Goal: Find contact information: Find contact information

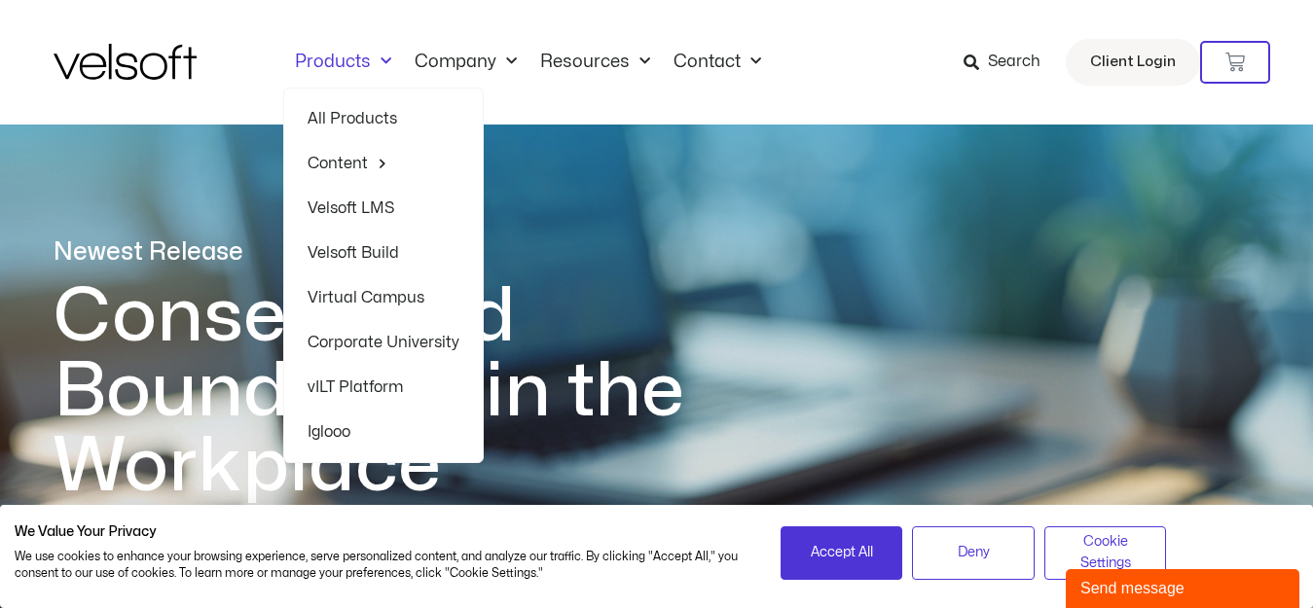
click at [348, 116] on link "All Products" at bounding box center [383, 118] width 152 height 45
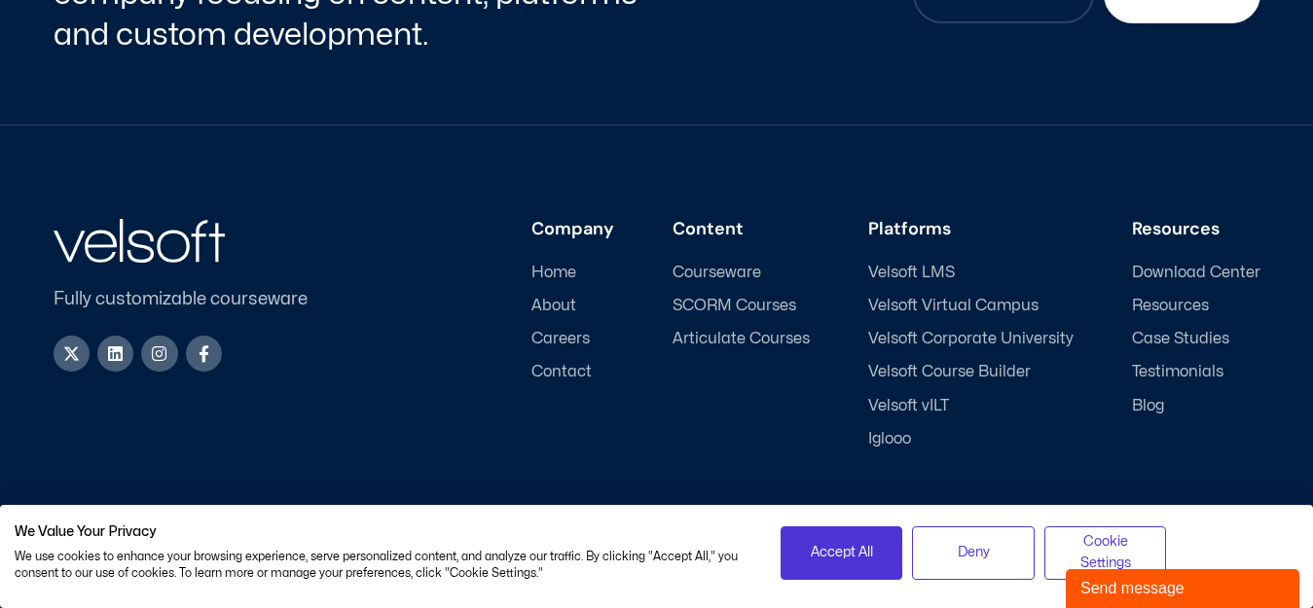
scroll to position [5381, 0]
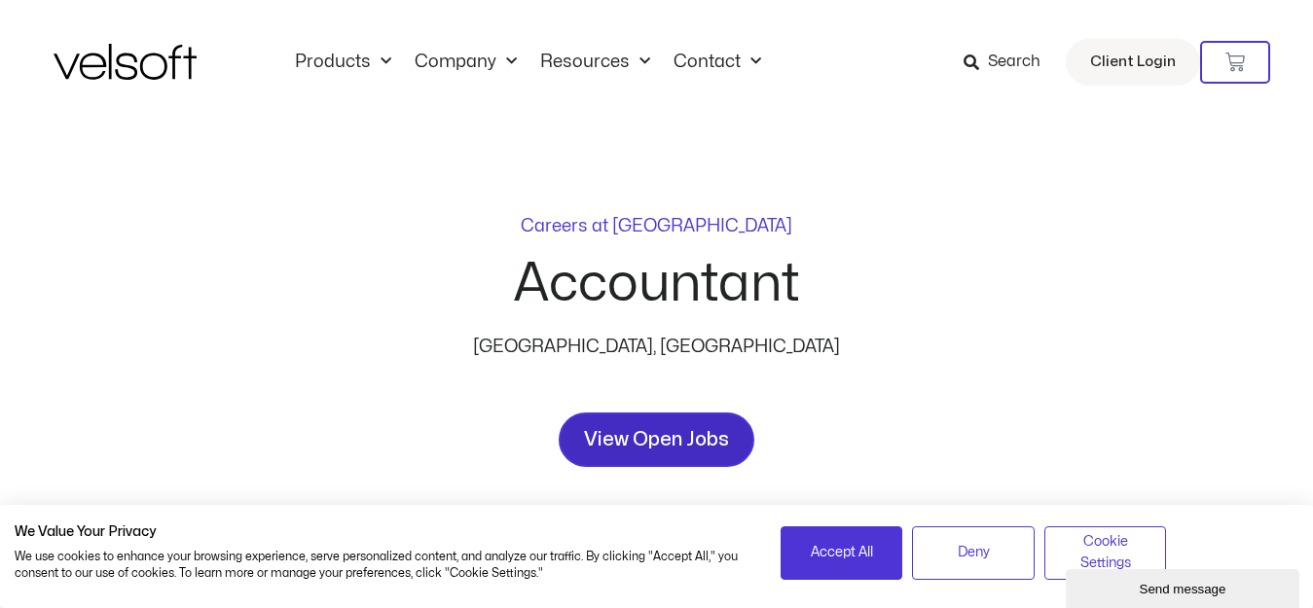
click at [685, 441] on span "View Open Jobs" at bounding box center [656, 439] width 145 height 31
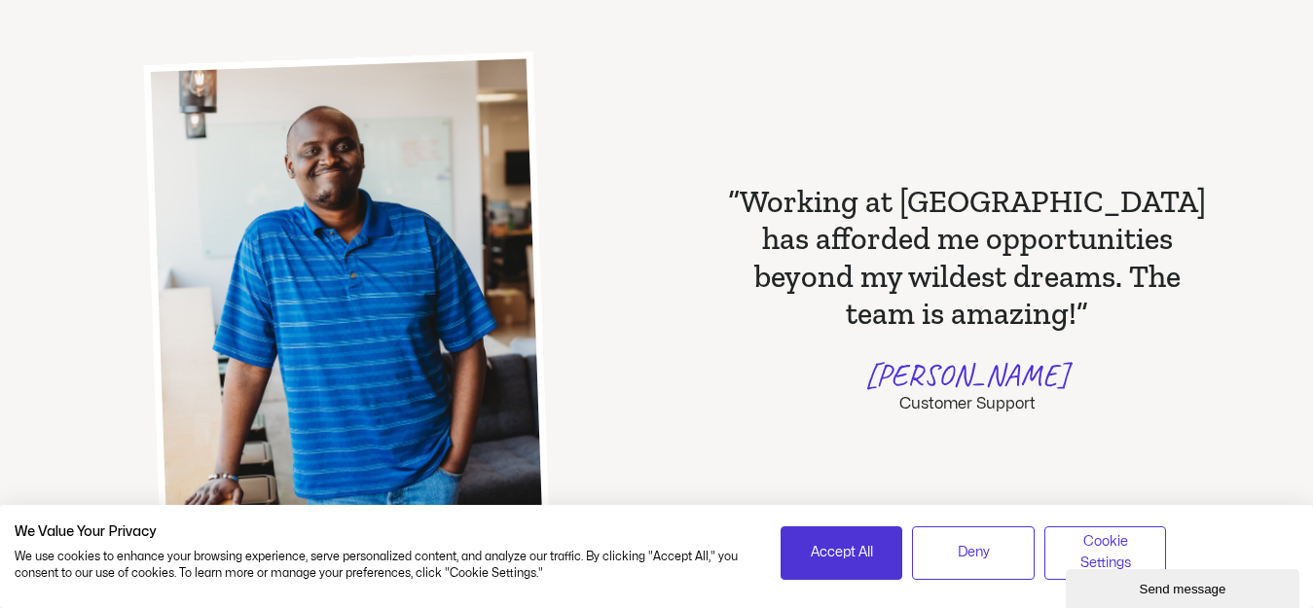
scroll to position [1641, 0]
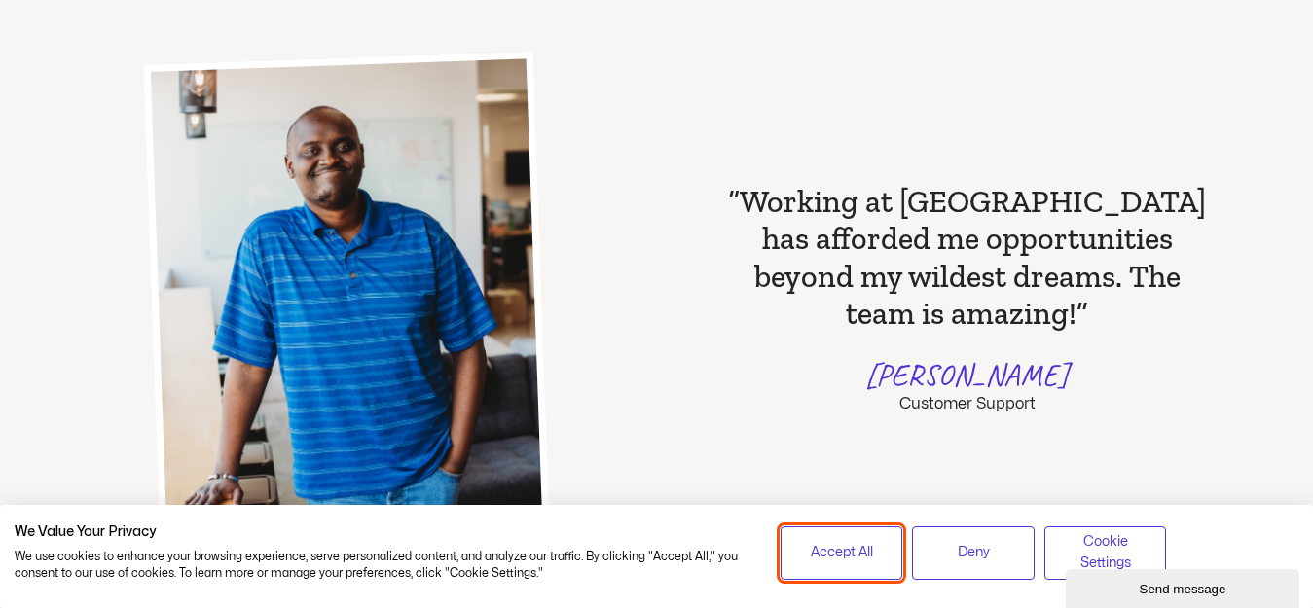
click at [860, 562] on button "Accept All" at bounding box center [841, 553] width 123 height 54
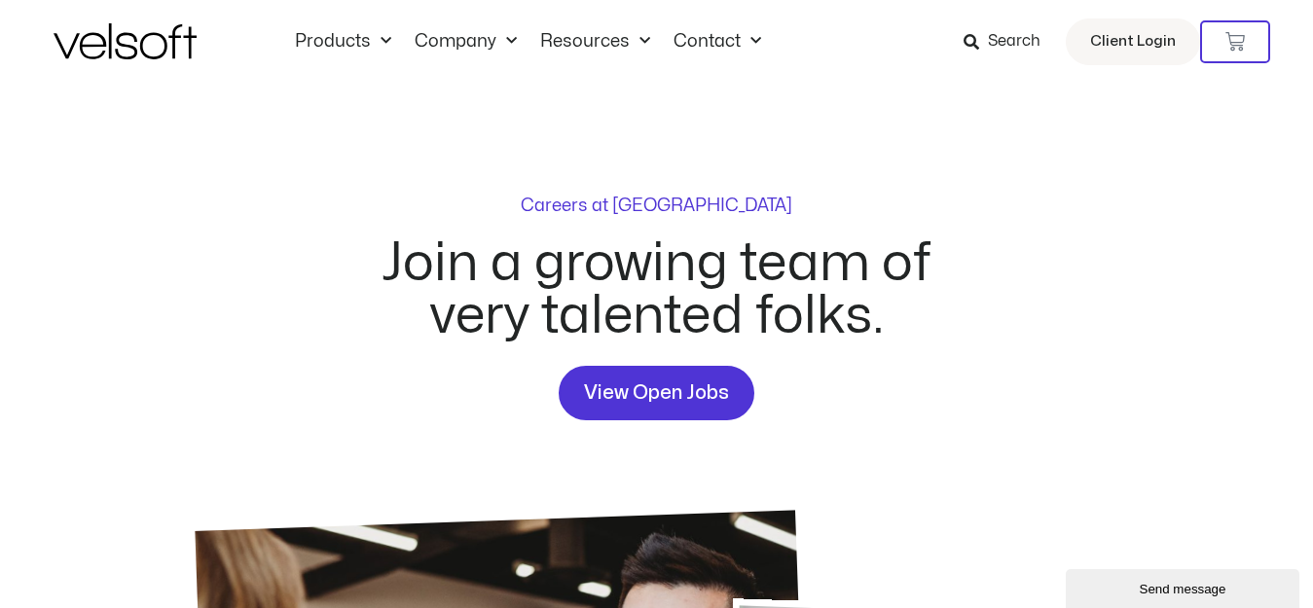
scroll to position [0, 0]
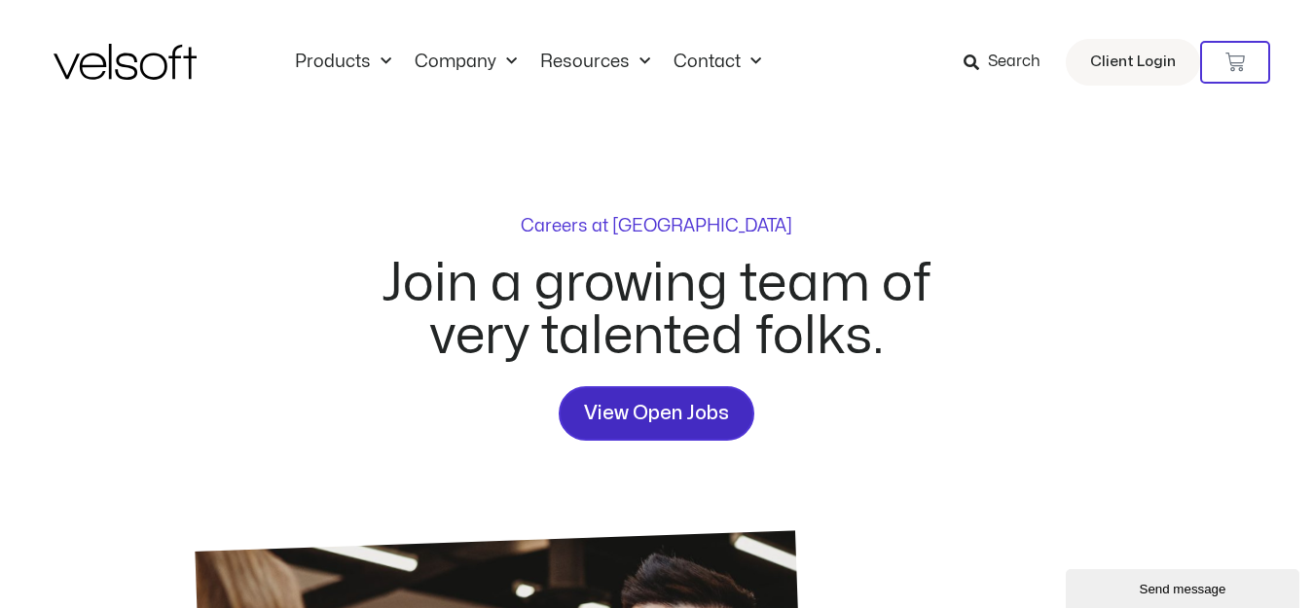
click at [647, 414] on span "View Open Jobs" at bounding box center [656, 413] width 145 height 31
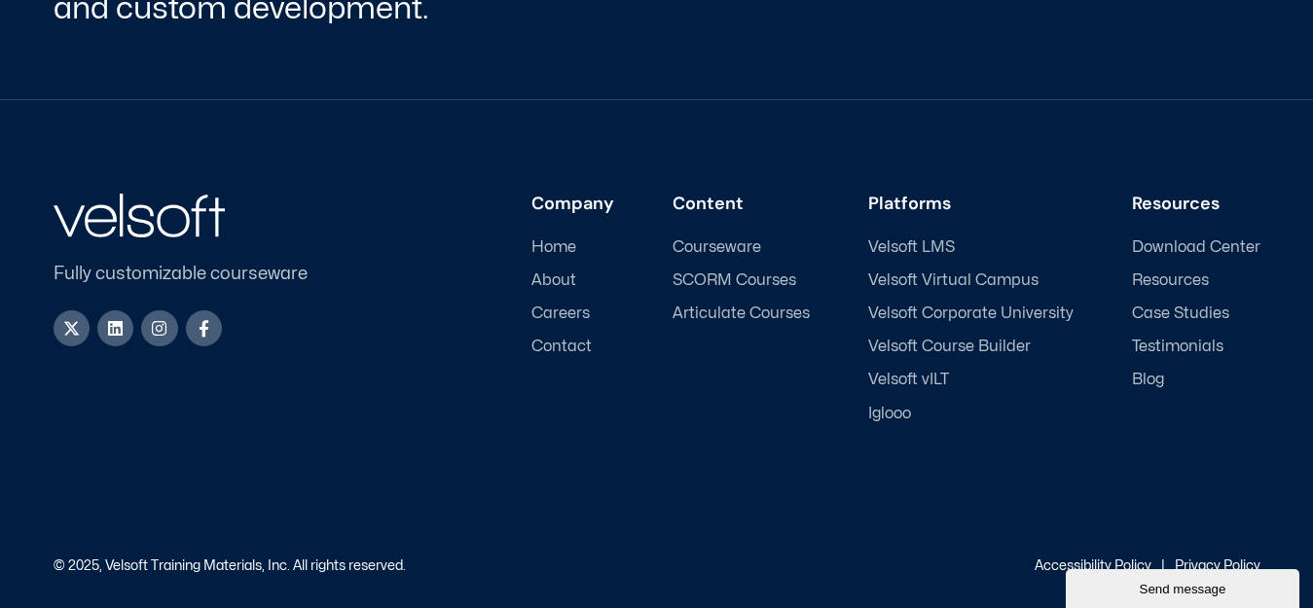
scroll to position [2899, 0]
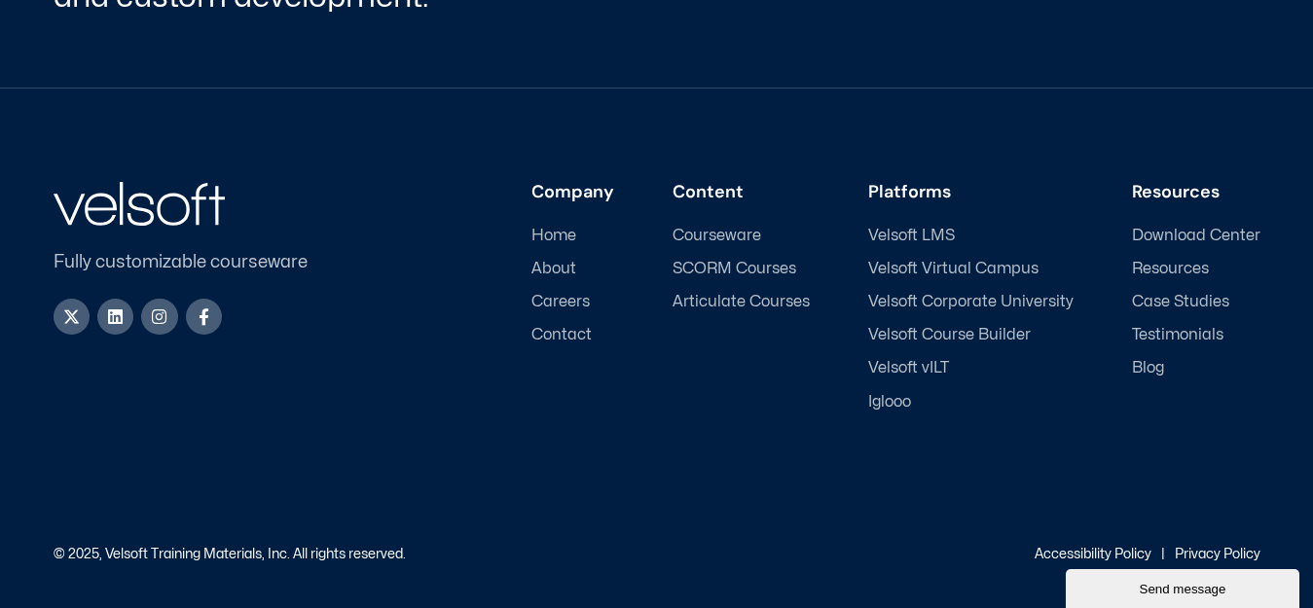
click at [581, 305] on span "Careers" at bounding box center [560, 302] width 58 height 18
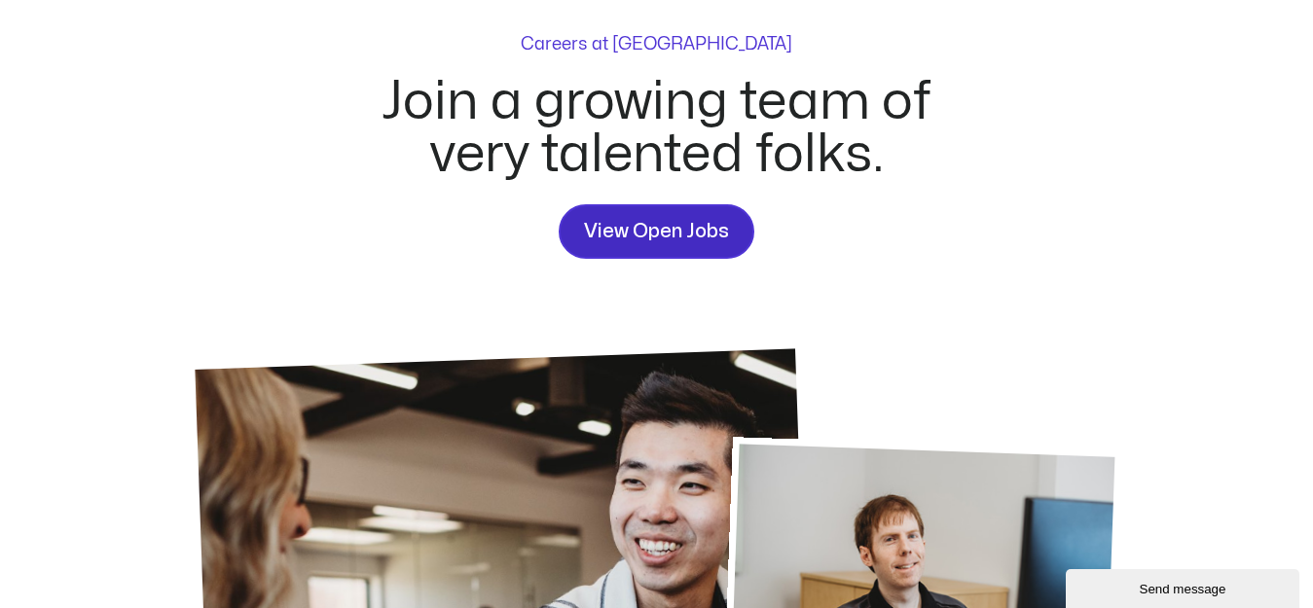
click at [670, 221] on span "View Open Jobs" at bounding box center [656, 231] width 145 height 31
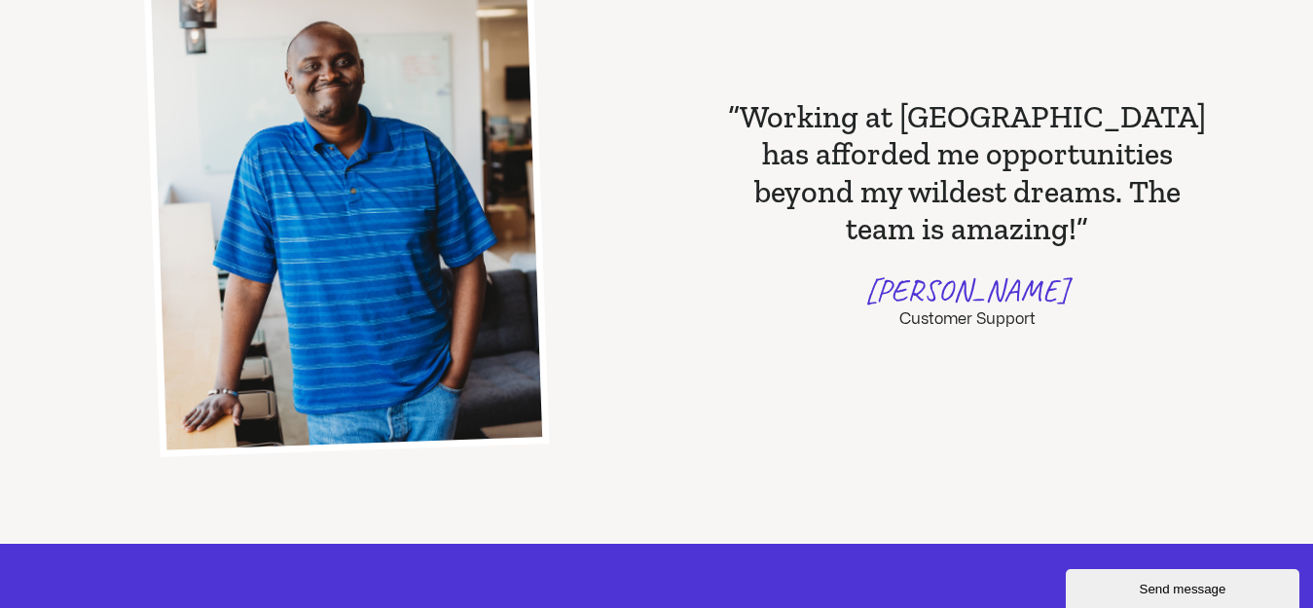
scroll to position [1721, 0]
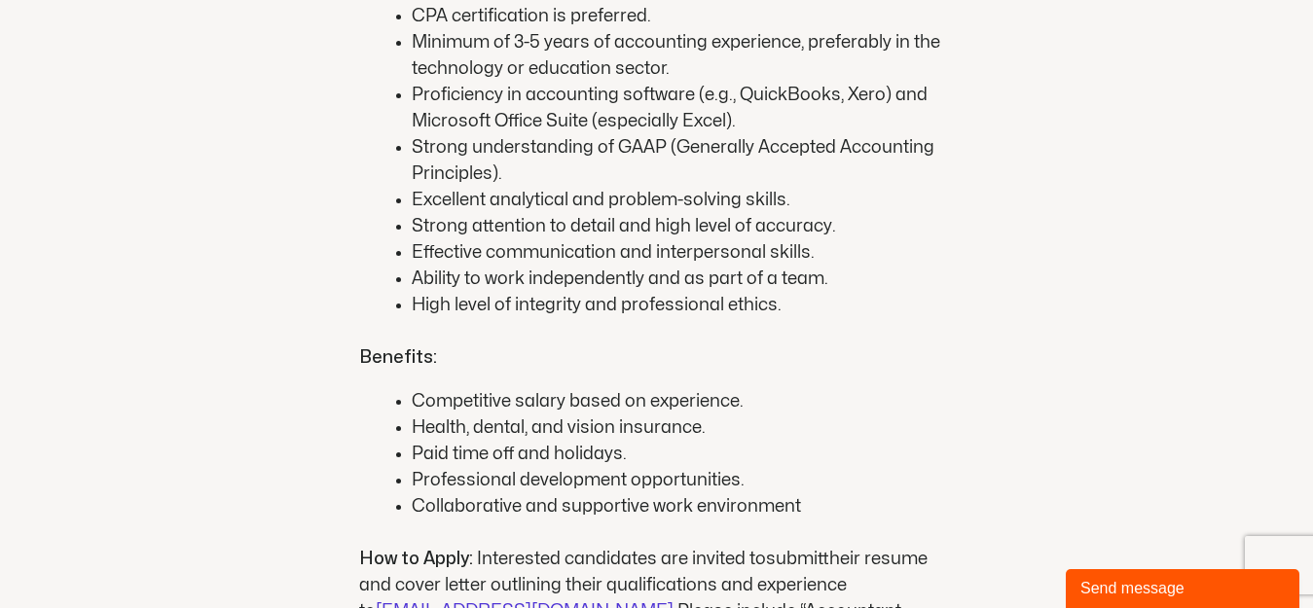
scroll to position [2192, 0]
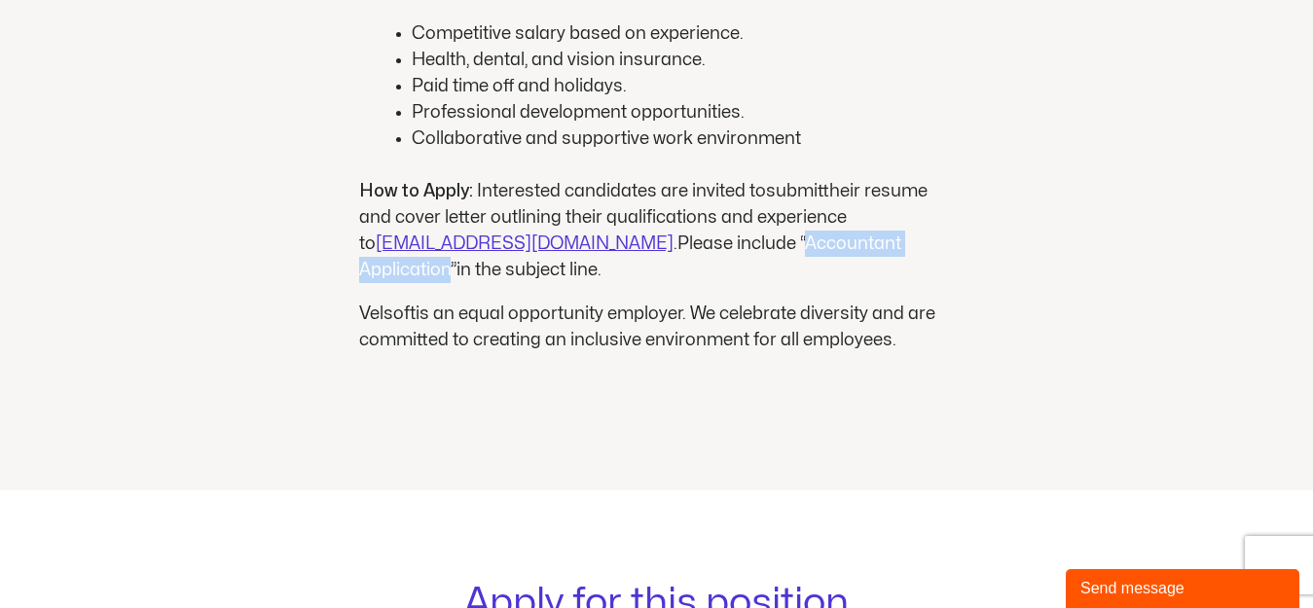
drag, startPoint x: 666, startPoint y: 161, endPoint x: 853, endPoint y: 177, distance: 187.5
click at [853, 178] on p "How to Apply: Interested candidates are invited to submit their resume and cove…" at bounding box center [656, 230] width 595 height 105
copy span "Accountant Application"
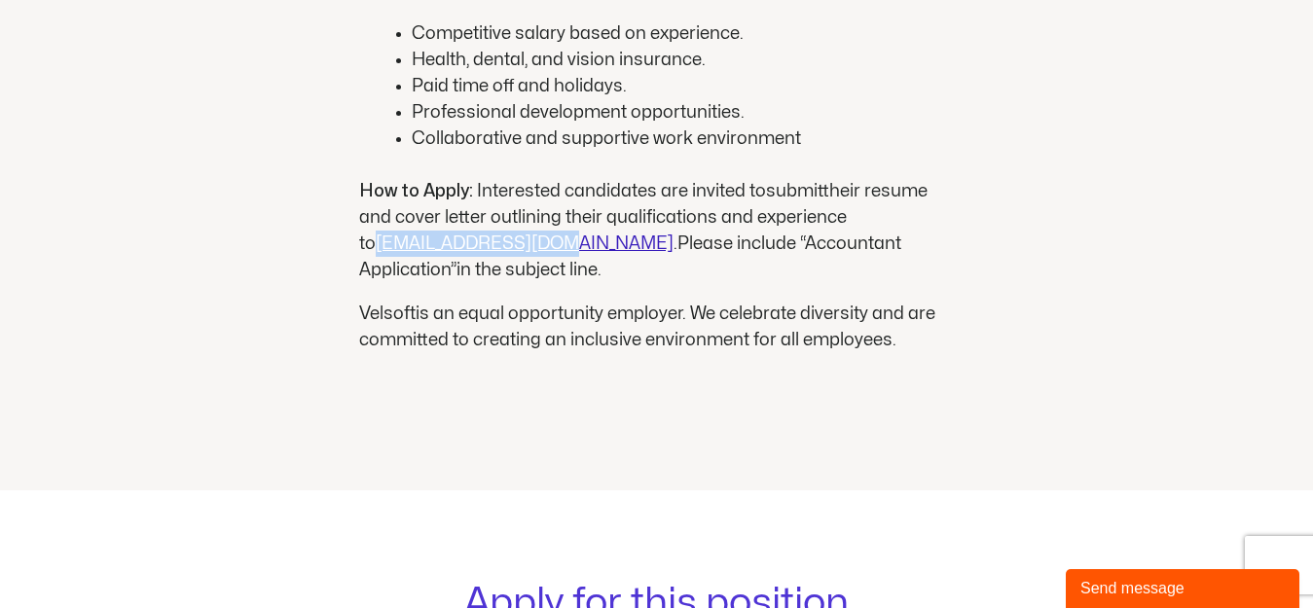
drag, startPoint x: 354, startPoint y: 164, endPoint x: 524, endPoint y: 172, distance: 170.4
copy span "[EMAIL_ADDRESS][DOMAIN_NAME]"
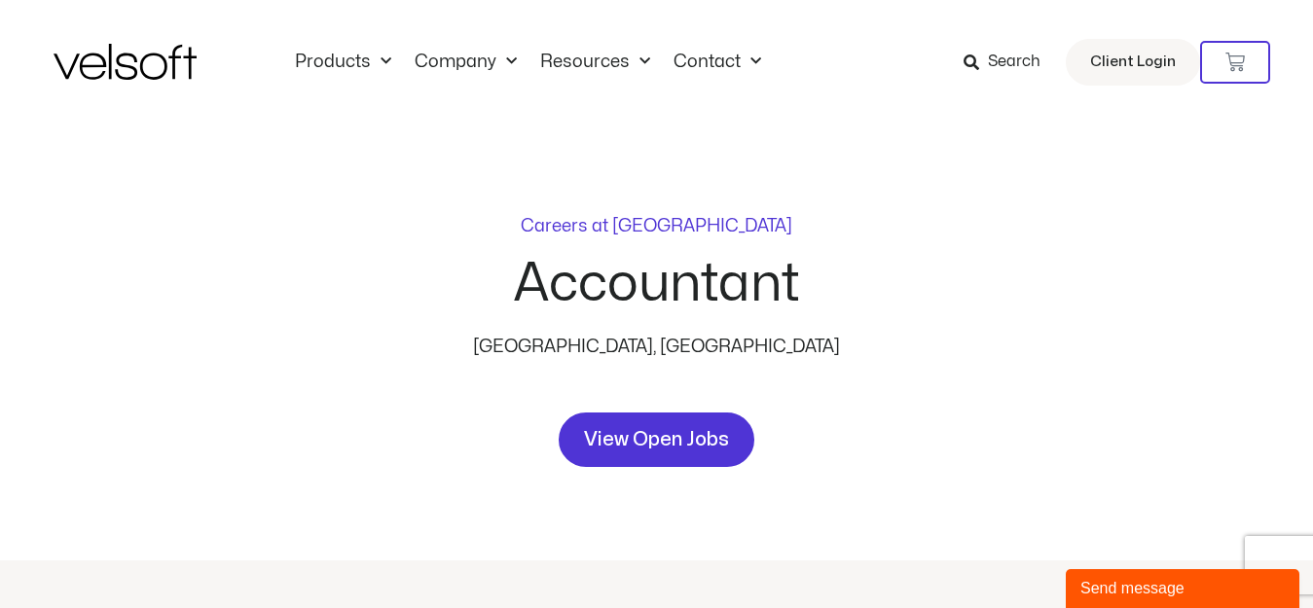
scroll to position [0, 0]
click at [733, 114] on link "Contact Us" at bounding box center [749, 118] width 126 height 45
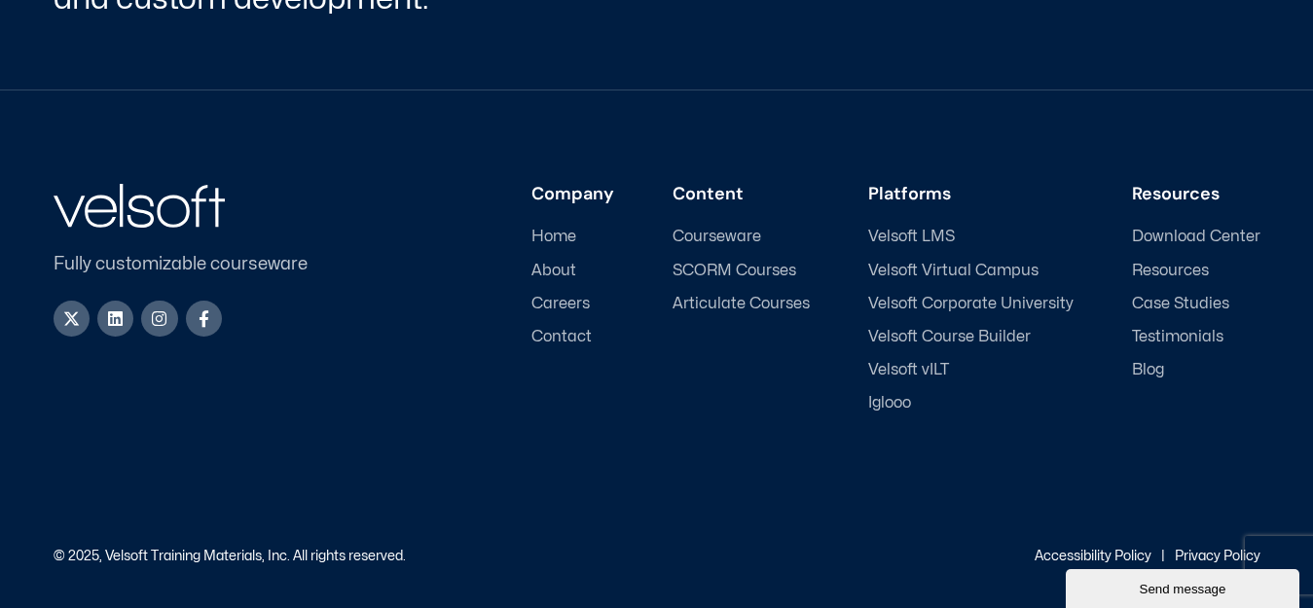
scroll to position [3124, 0]
click at [567, 337] on span "Contact" at bounding box center [561, 336] width 60 height 18
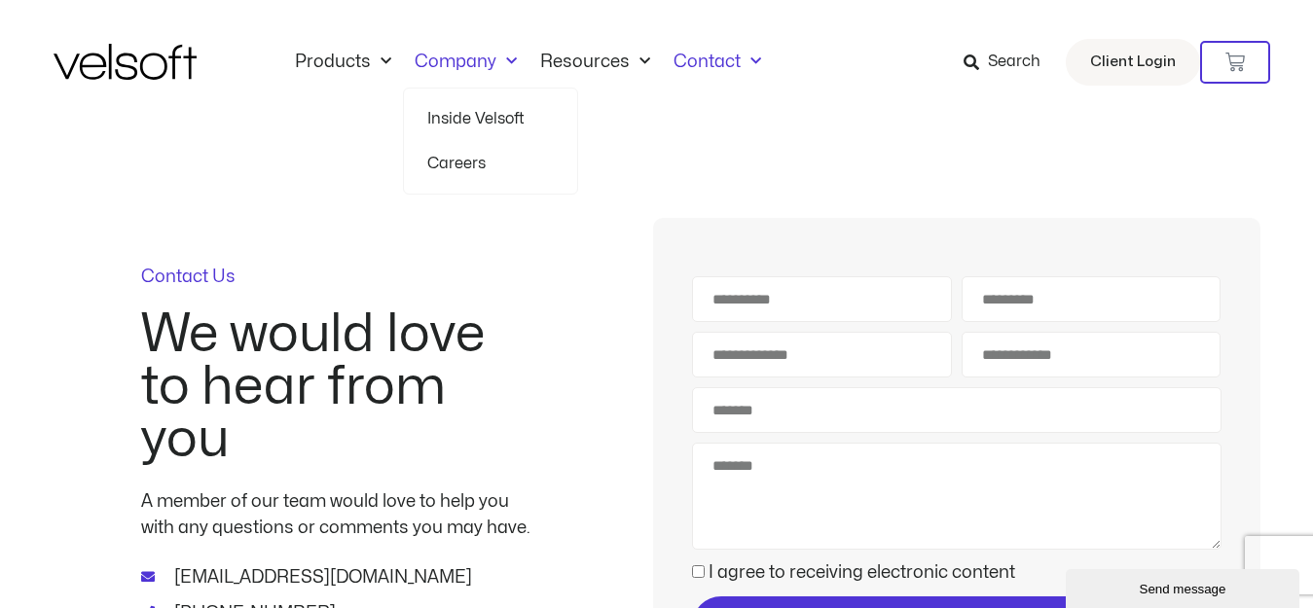
click at [490, 115] on link "Inside Velsoft" at bounding box center [490, 118] width 126 height 45
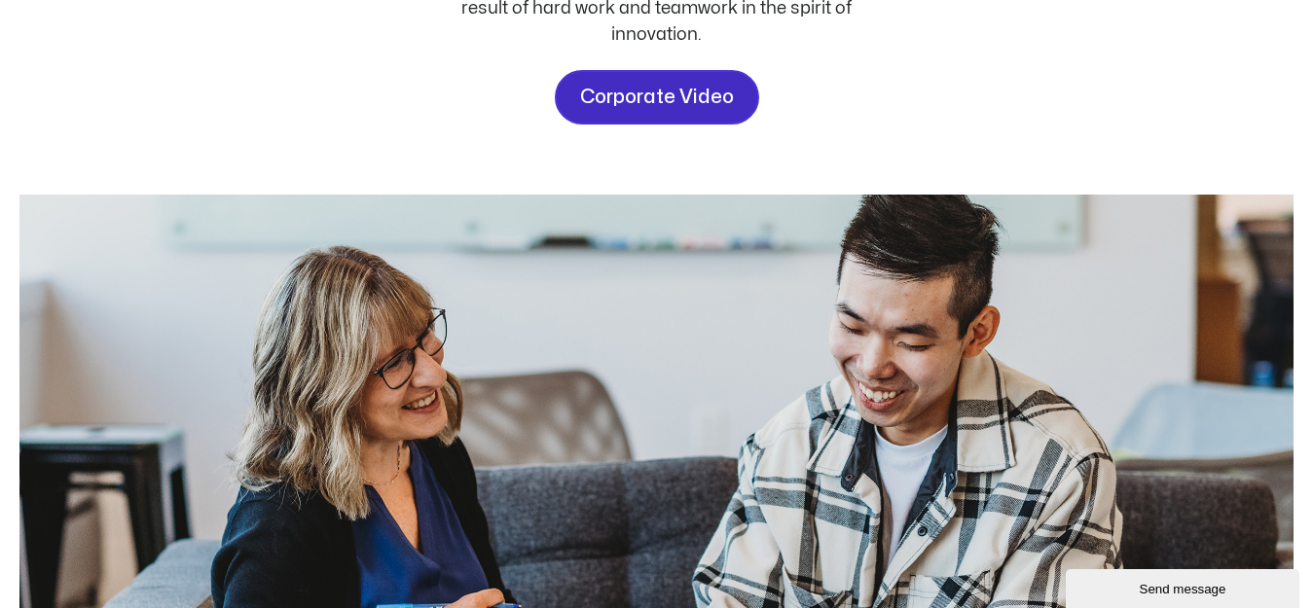
click at [650, 102] on span "Corporate Video" at bounding box center [657, 97] width 154 height 31
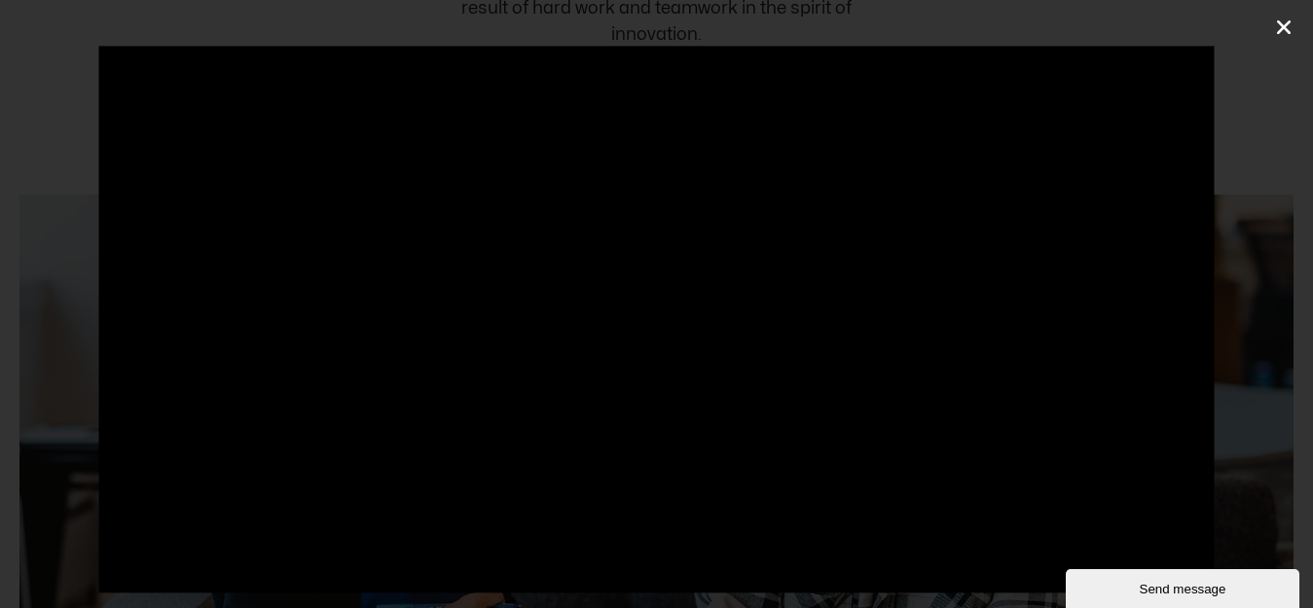
click at [1283, 21] on icon "Close (Esc)" at bounding box center [1283, 27] width 19 height 19
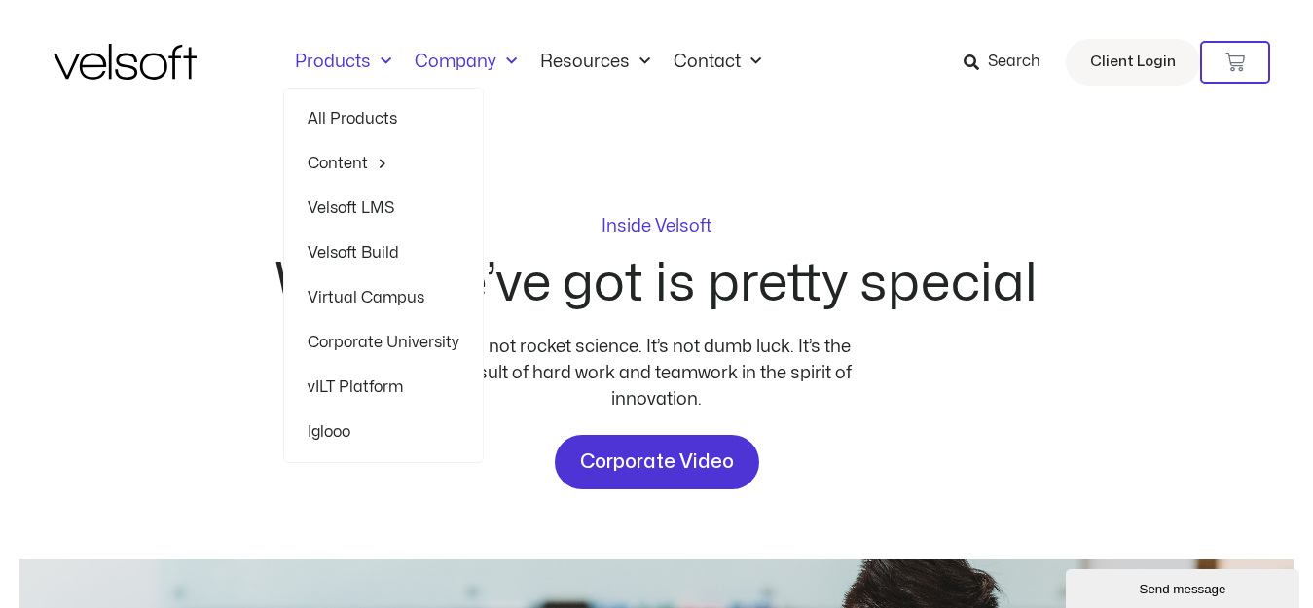
click at [339, 112] on link "All Products" at bounding box center [383, 118] width 152 height 45
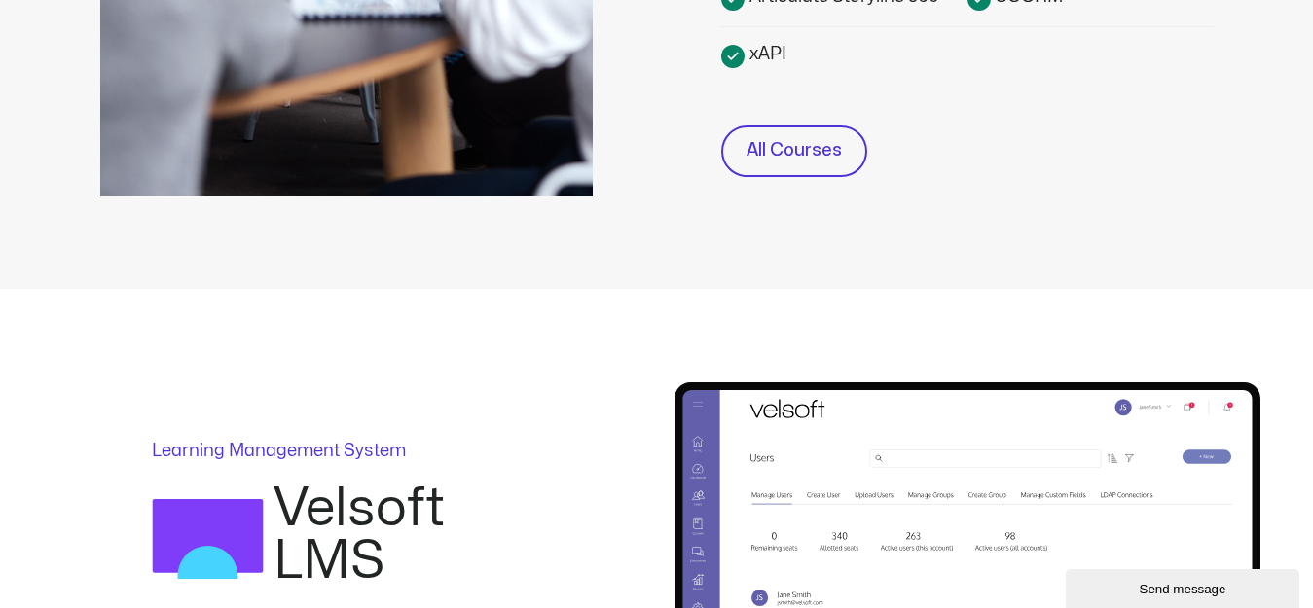
scroll to position [1095, 0]
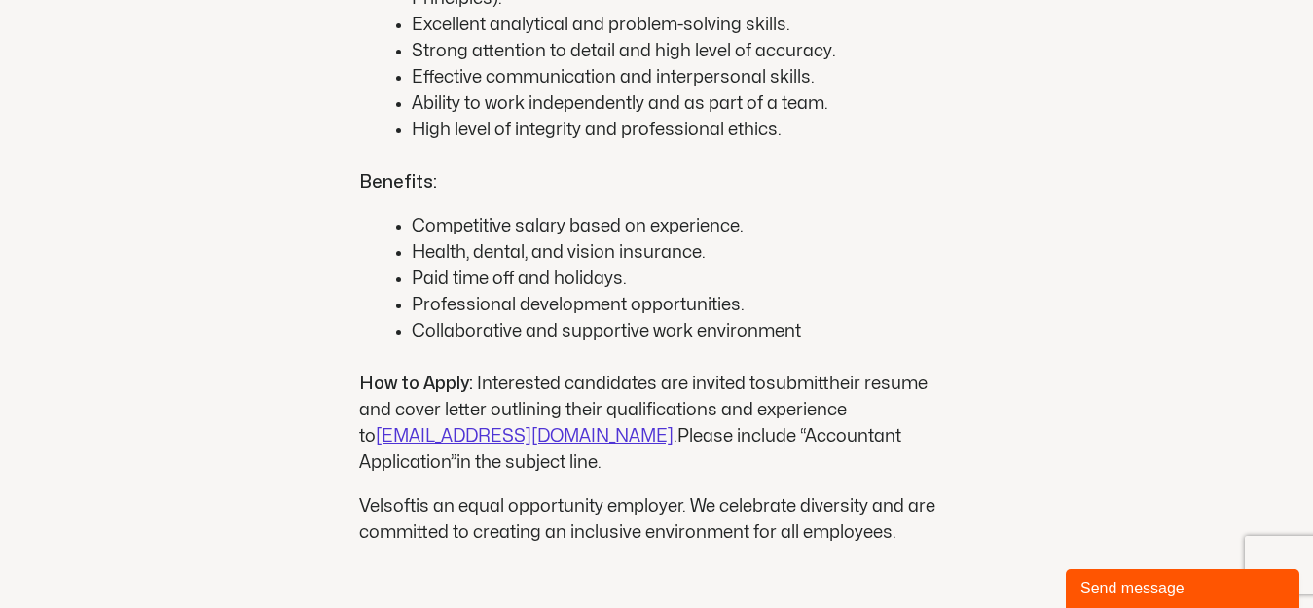
scroll to position [2006, 0]
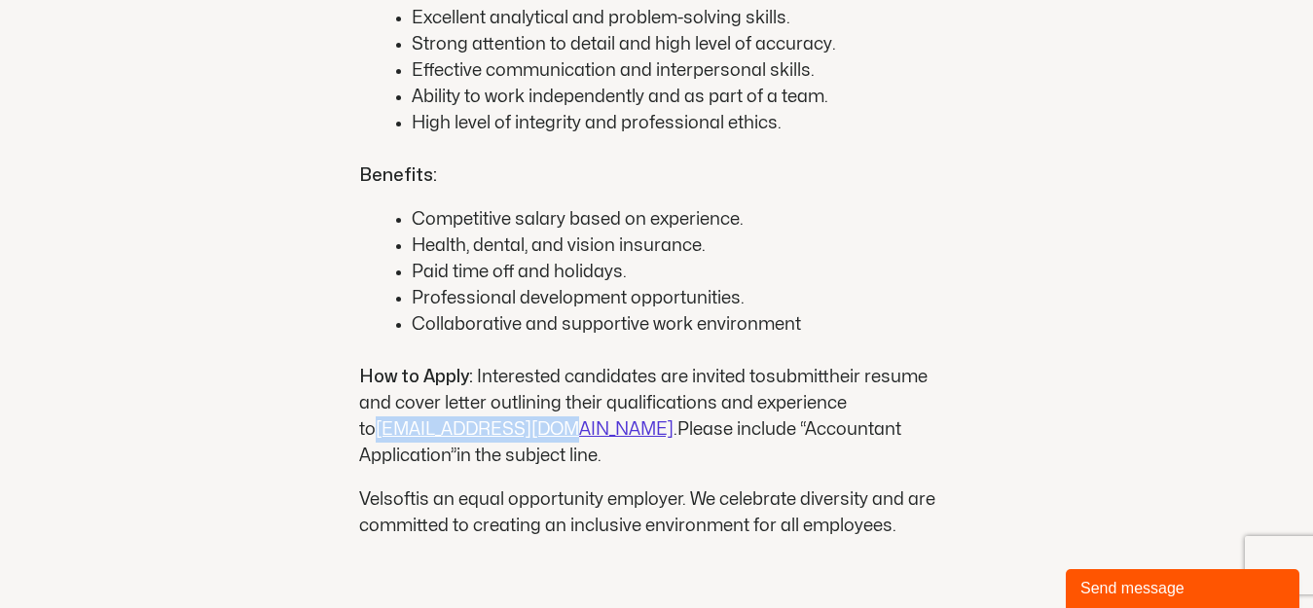
drag, startPoint x: 530, startPoint y: 351, endPoint x: 376, endPoint y: 366, distance: 155.4
click at [363, 369] on span "Interested candidates are invited to submit their resume and cover letter outli…" at bounding box center [643, 416] width 568 height 95
copy span "[EMAIL_ADDRESS][DOMAIN_NAME]"
